Goal: Transaction & Acquisition: Purchase product/service

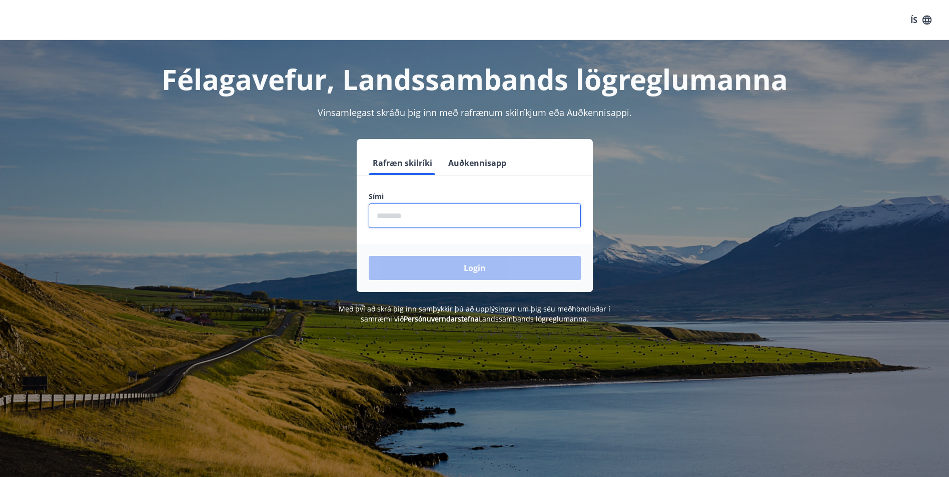
click at [412, 223] on input "phone" at bounding box center [475, 216] width 212 height 25
type input "********"
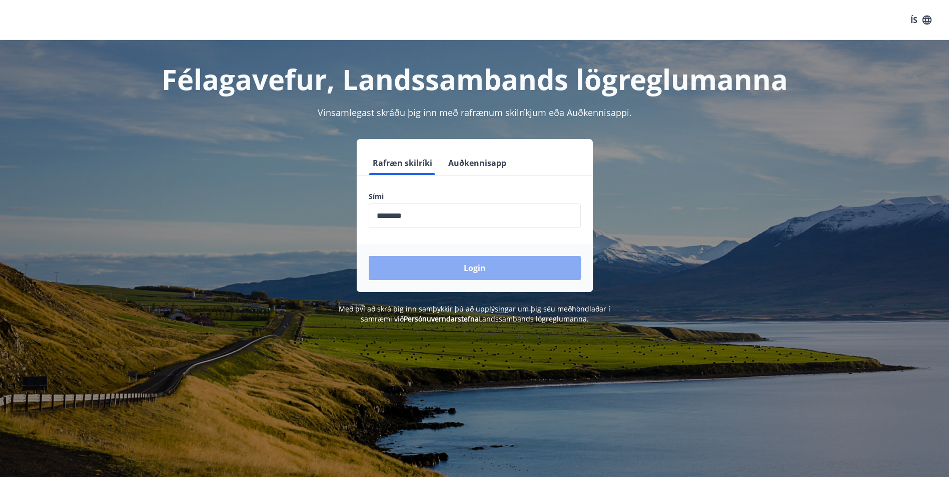
click at [413, 266] on button "Login" at bounding box center [475, 268] width 212 height 24
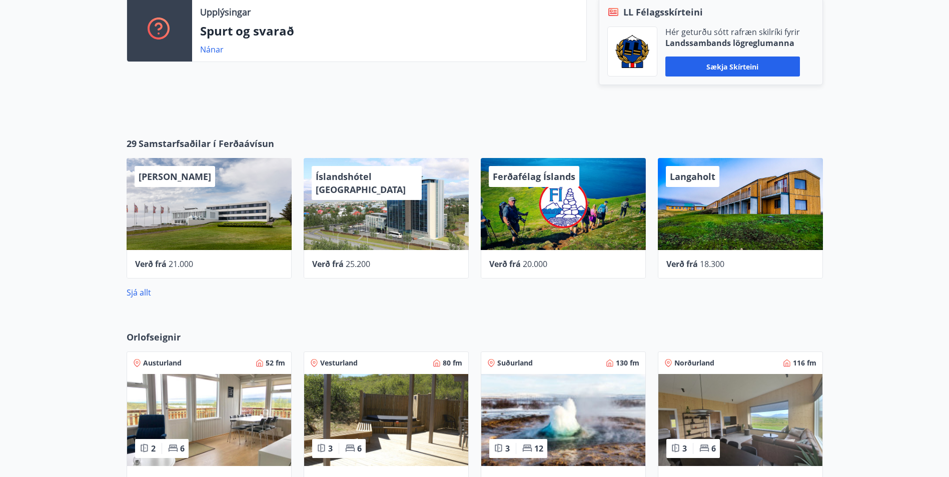
scroll to position [350, 0]
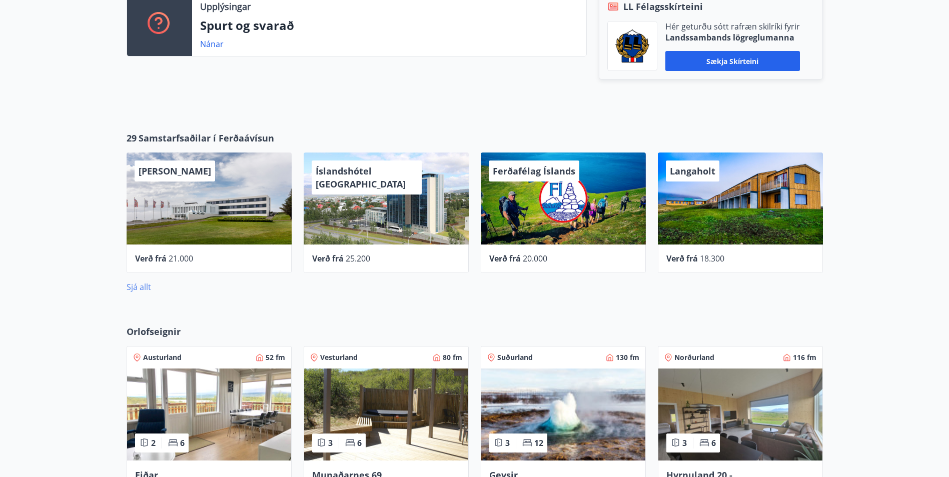
click at [141, 286] on link "Sjá allt" at bounding box center [139, 287] width 25 height 11
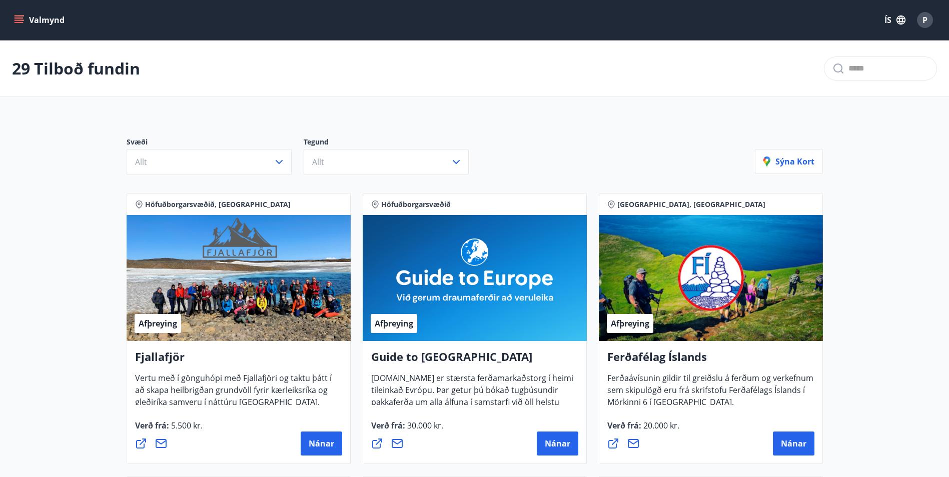
click at [848, 63] on input "text" at bounding box center [888, 69] width 80 height 16
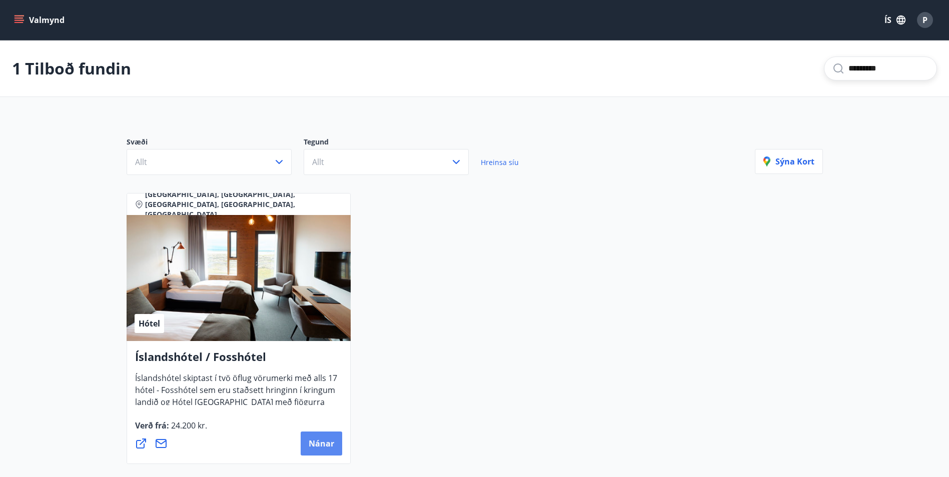
type input "*********"
click at [323, 446] on span "Nánar" at bounding box center [322, 443] width 26 height 11
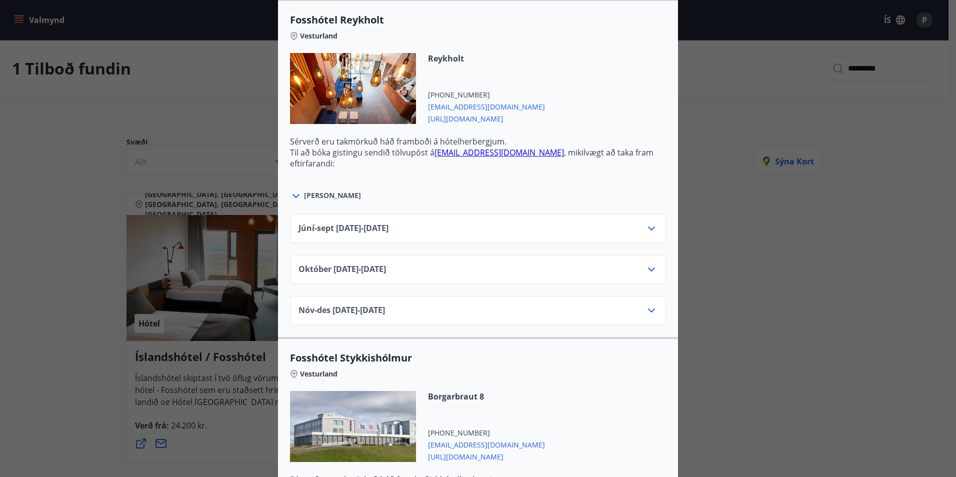
scroll to position [200, 0]
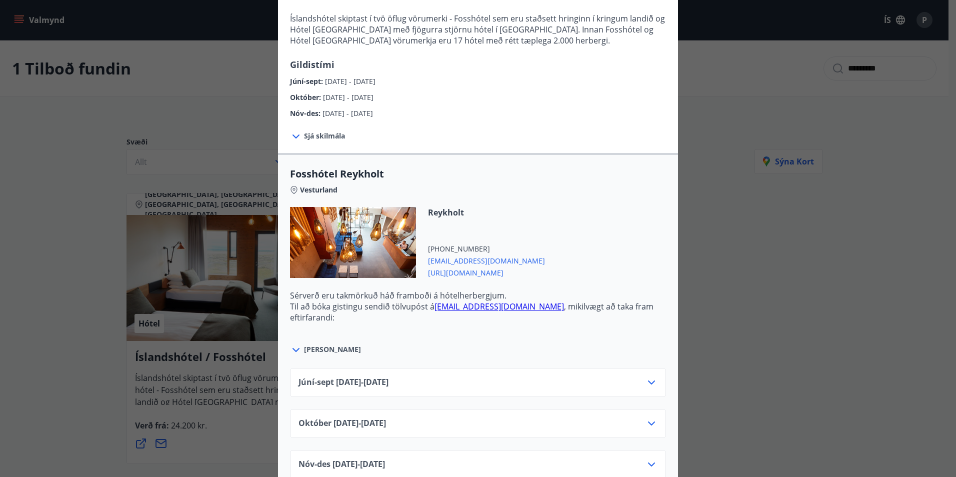
click at [319, 350] on span "[PERSON_NAME]" at bounding box center [332, 350] width 57 height 10
click at [485, 374] on div "Júní-[DATE]06.25 - [DATE]" at bounding box center [478, 382] width 376 height 29
click at [651, 382] on icon at bounding box center [651, 383] width 7 height 4
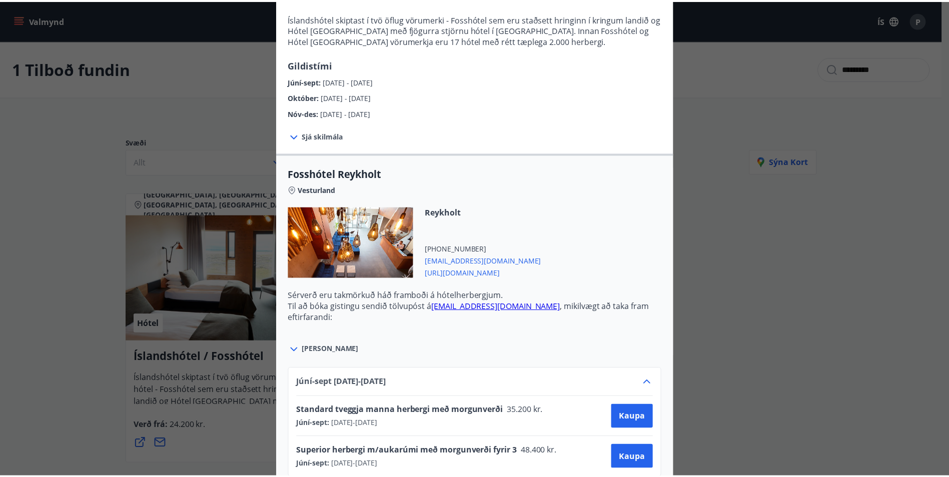
scroll to position [300, 0]
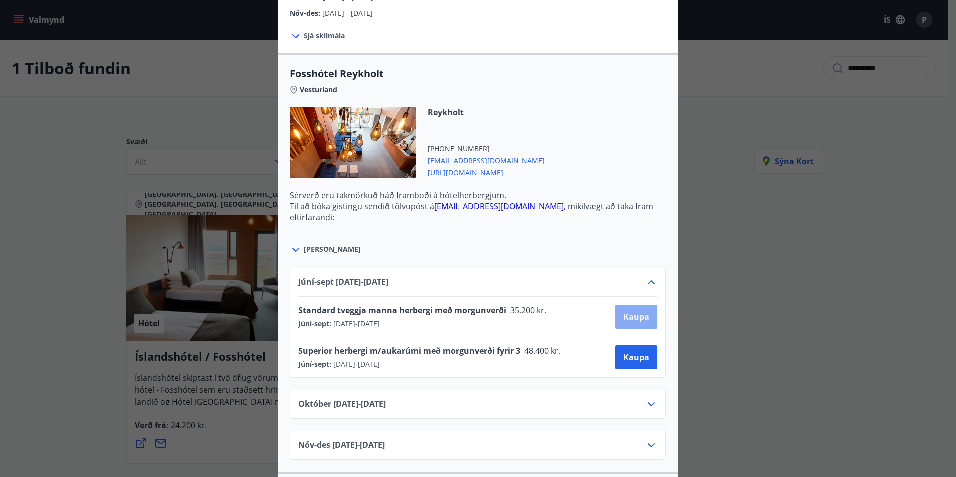
click at [624, 315] on span "Kaupa" at bounding box center [637, 317] width 26 height 11
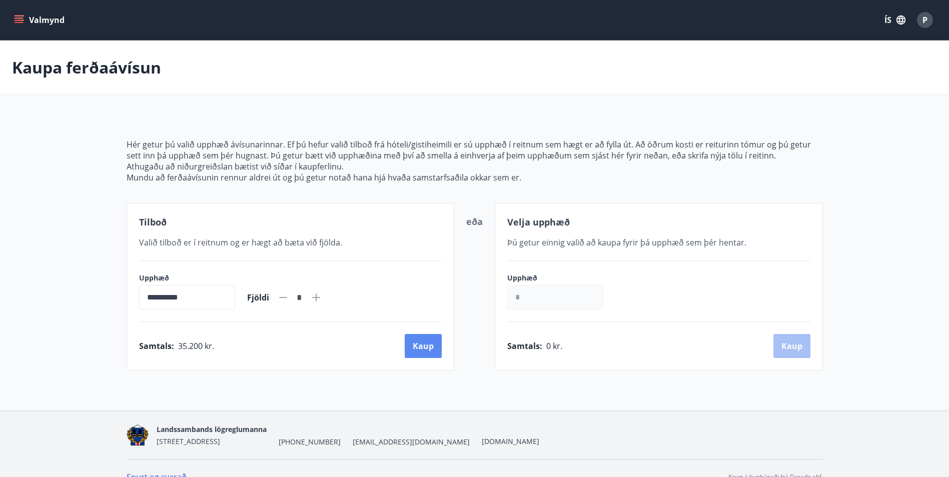
click at [416, 348] on button "Kaup" at bounding box center [423, 346] width 37 height 24
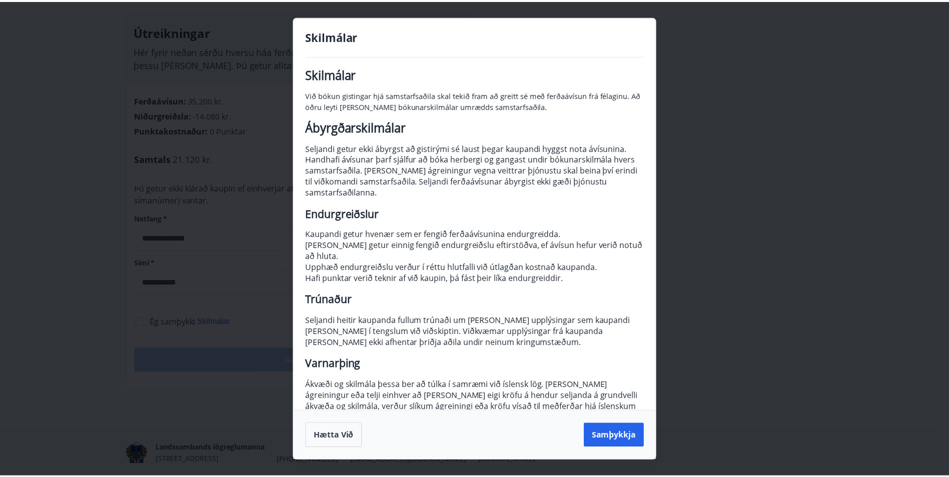
scroll to position [12, 0]
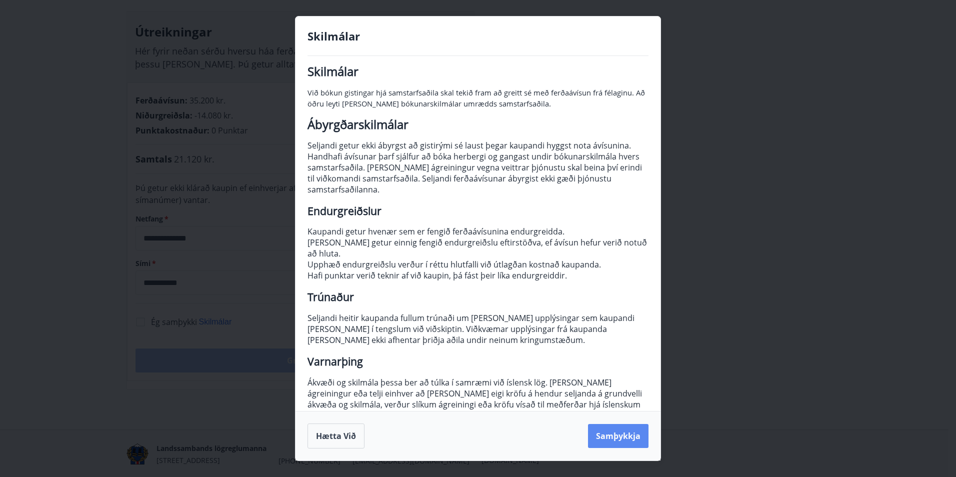
click at [609, 432] on button "Samþykkja" at bounding box center [618, 436] width 61 height 24
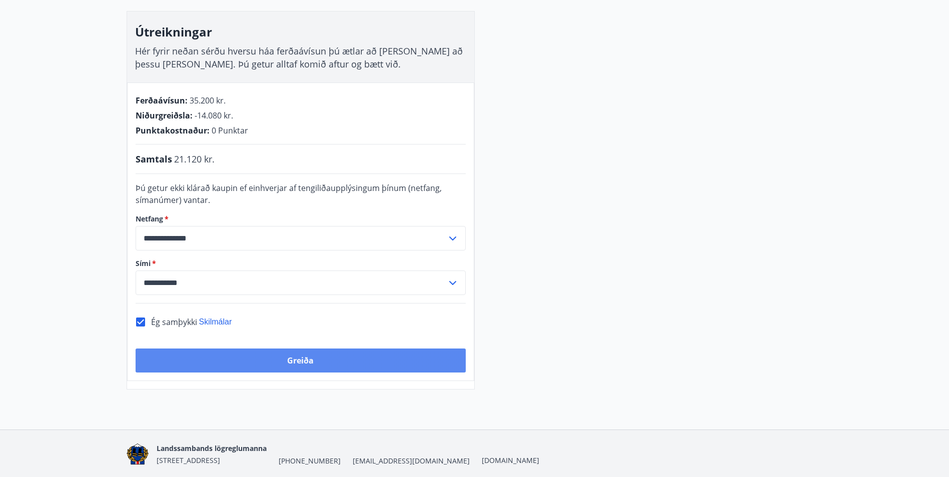
click at [319, 364] on button "Greiða" at bounding box center [301, 361] width 330 height 24
